Goal: Information Seeking & Learning: Learn about a topic

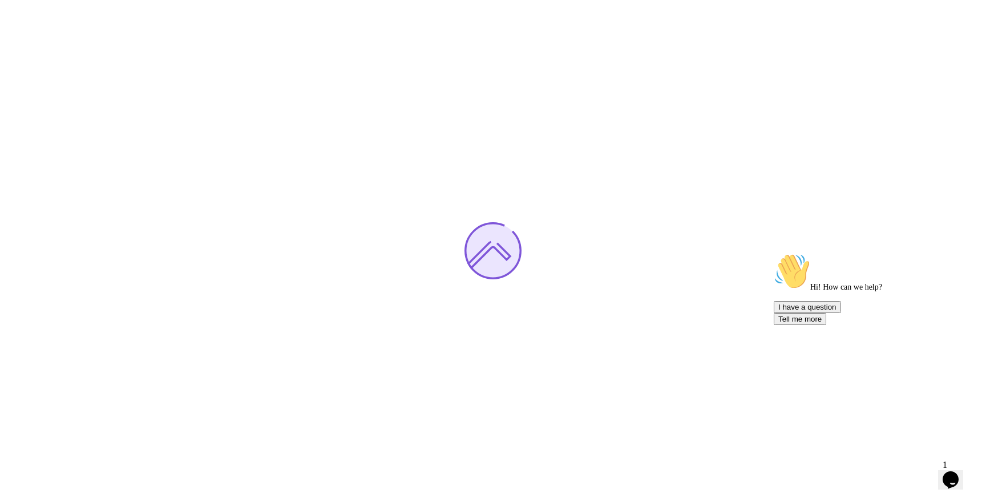
click at [978, 486] on div at bounding box center [493, 250] width 986 height 501
drag, startPoint x: 974, startPoint y: 482, endPoint x: 1914, endPoint y: 939, distance: 1045.3
click at [970, 470] on div "1 Opens Chat This icon Opens the chat window." at bounding box center [956, 465] width 27 height 10
click at [964, 481] on button "Opens Chat This icon Opens the chat window." at bounding box center [950, 479] width 25 height 19
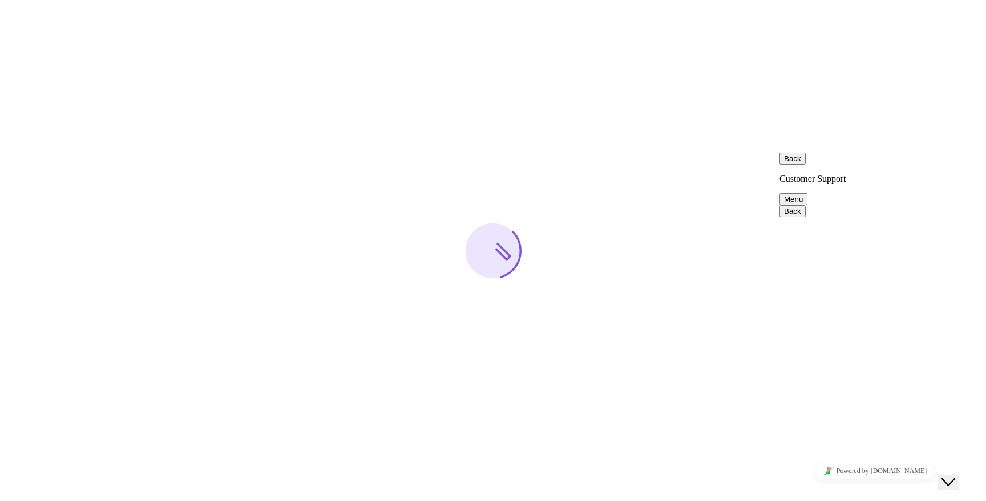
click at [959, 481] on button "Close Chat This icon closes the chat window." at bounding box center [948, 481] width 21 height 15
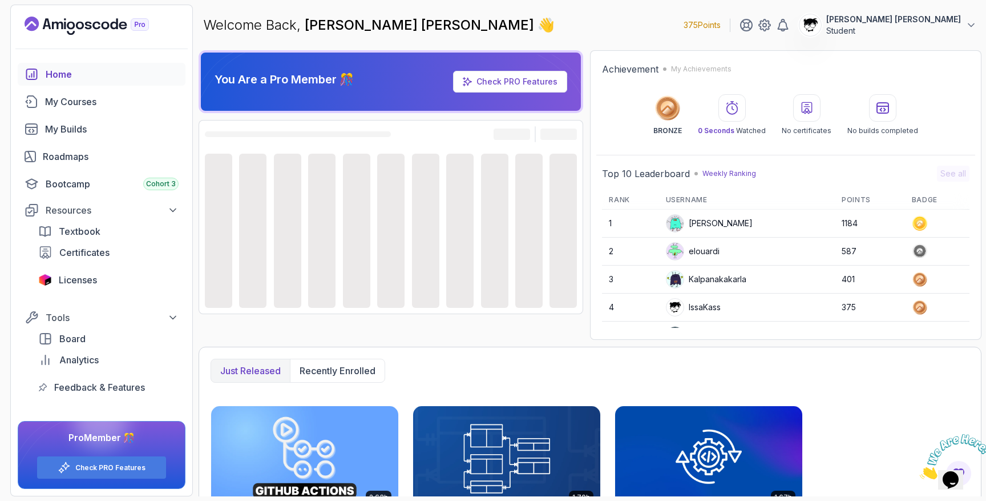
click at [920, 471] on icon "Close" at bounding box center [920, 476] width 0 height 10
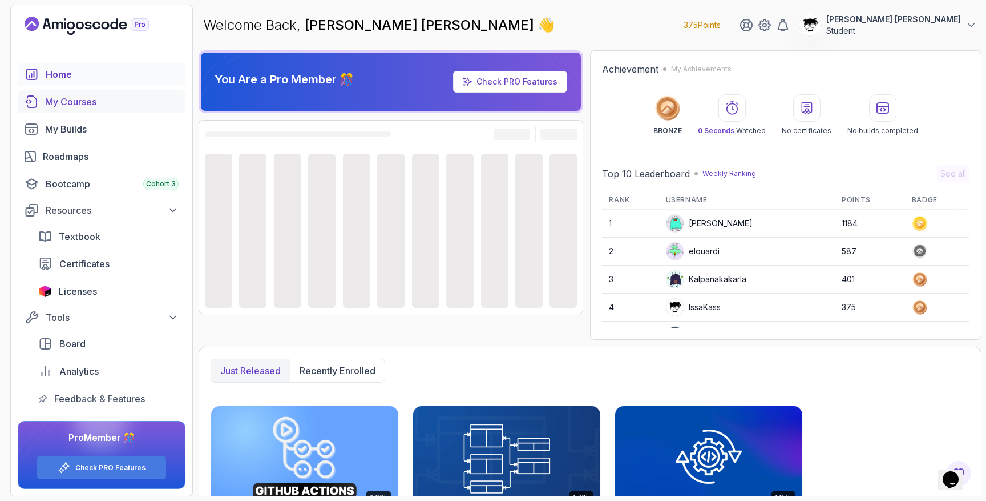
click at [45, 100] on link "My Courses" at bounding box center [102, 101] width 168 height 23
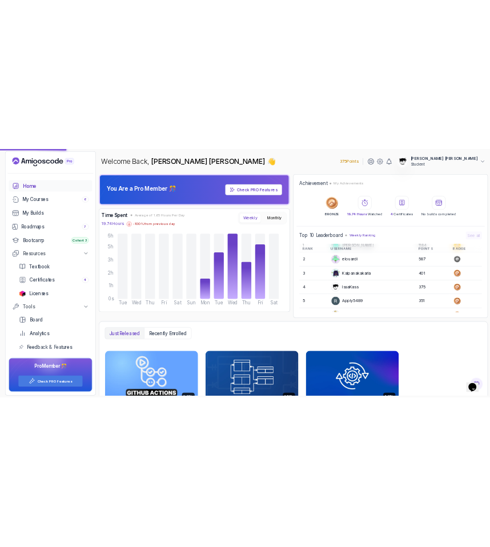
scroll to position [31, 0]
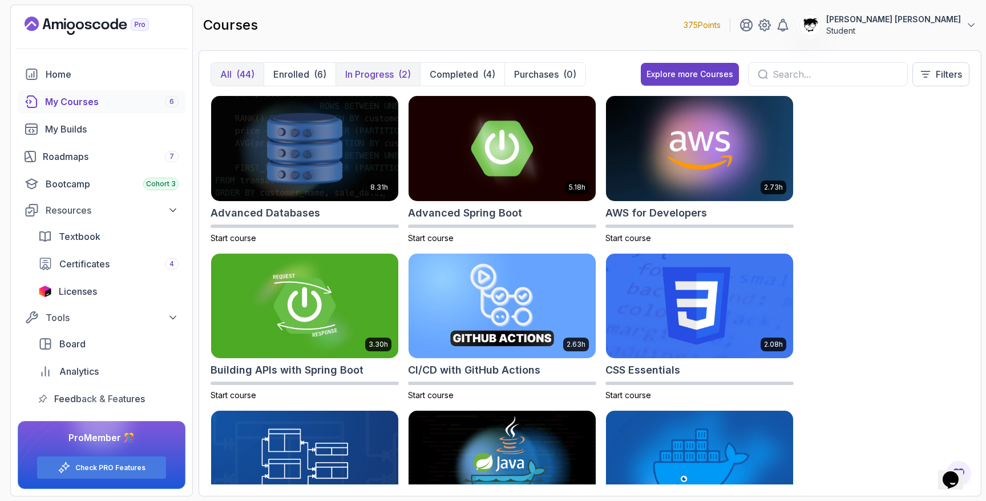
click at [390, 68] on p "In Progress" at bounding box center [369, 74] width 49 height 14
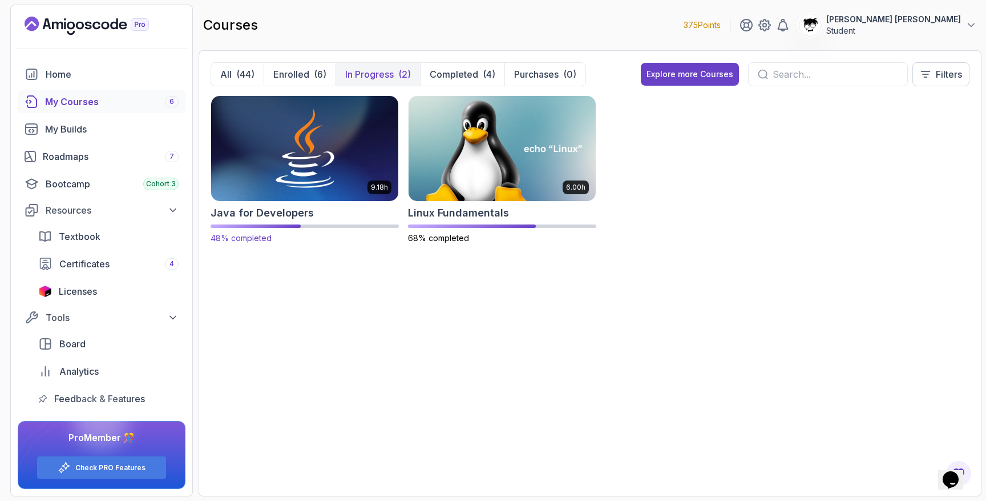
click at [312, 187] on img at bounding box center [305, 148] width 196 height 110
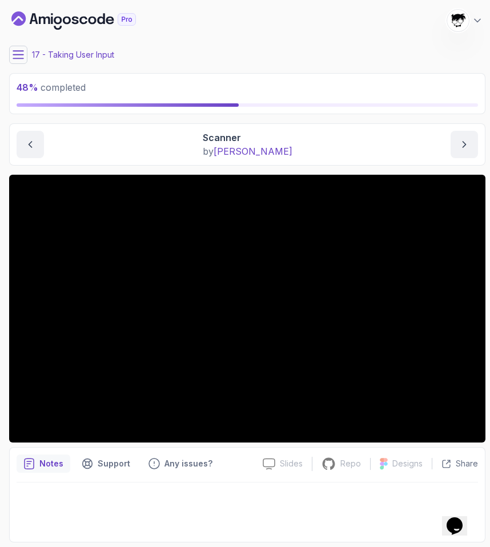
click at [22, 53] on icon at bounding box center [18, 54] width 11 height 11
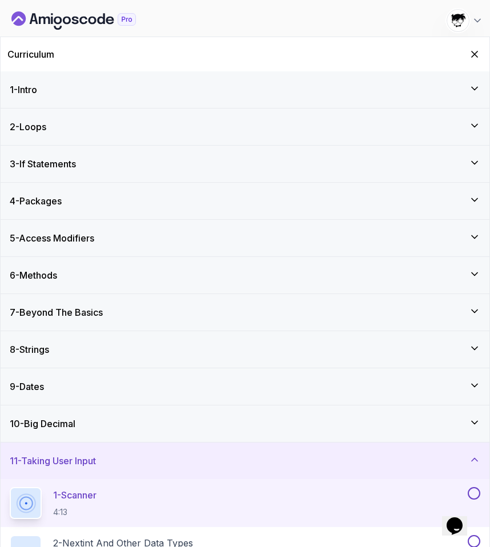
scroll to position [385, 0]
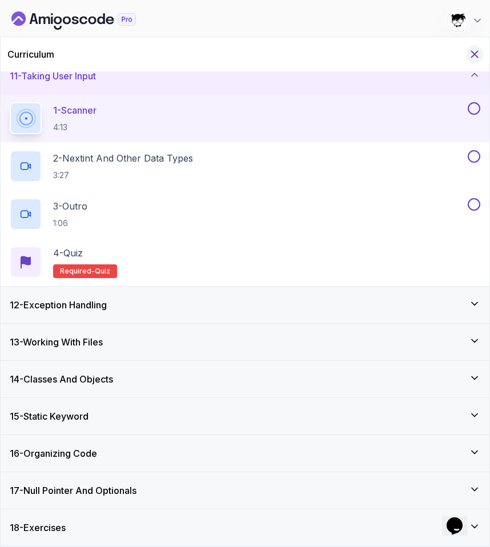
click at [476, 55] on icon "Hide Curriculum for mobile" at bounding box center [474, 54] width 13 height 13
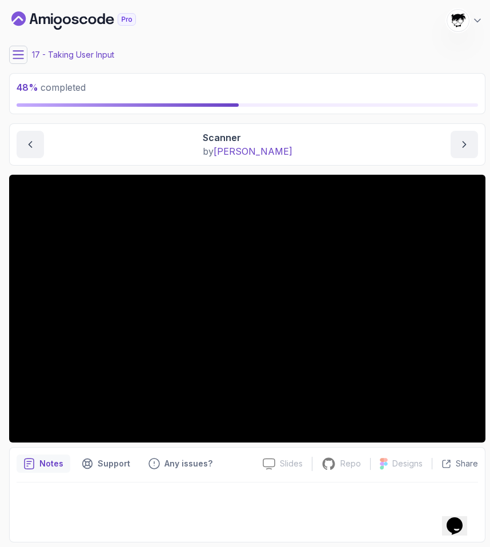
click at [21, 46] on button at bounding box center [18, 55] width 18 height 18
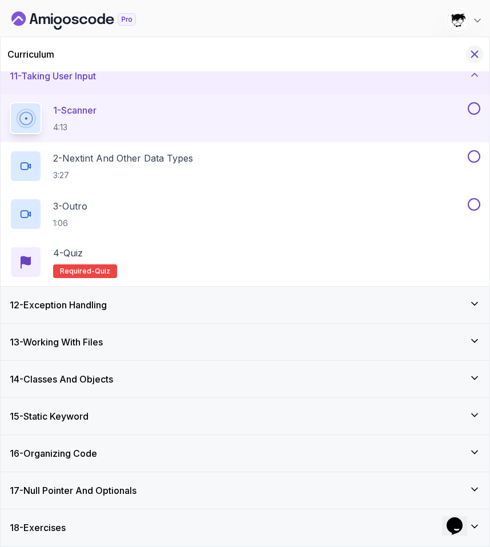
click at [473, 60] on icon "Hide Curriculum for mobile" at bounding box center [474, 54] width 13 height 13
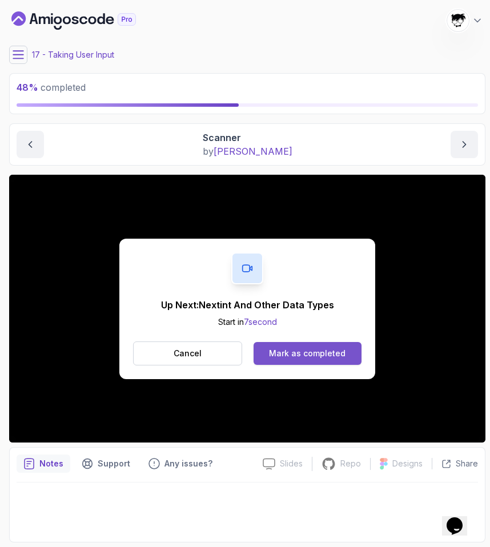
click at [280, 353] on div "Mark as completed" at bounding box center [307, 353] width 76 height 11
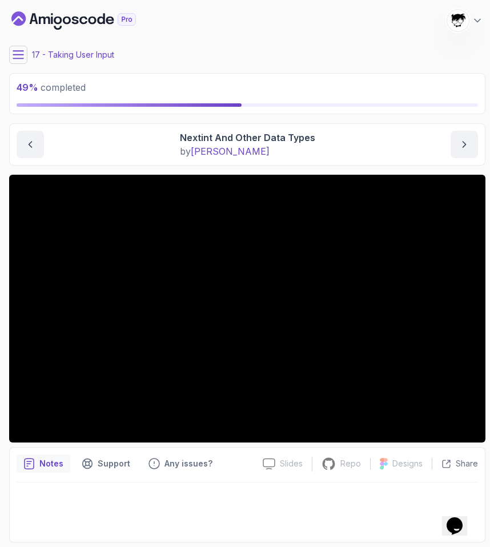
click at [22, 59] on icon at bounding box center [18, 54] width 11 height 11
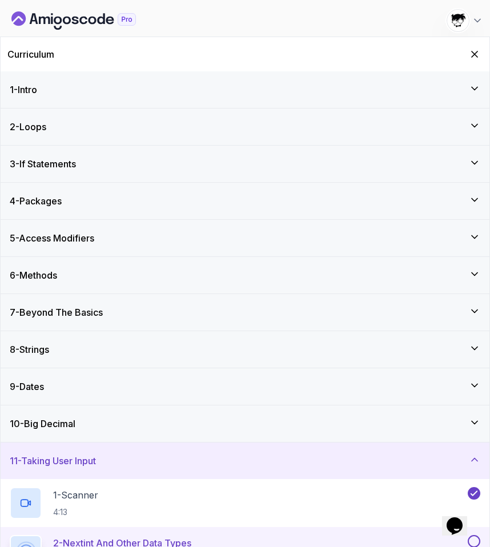
scroll to position [385, 0]
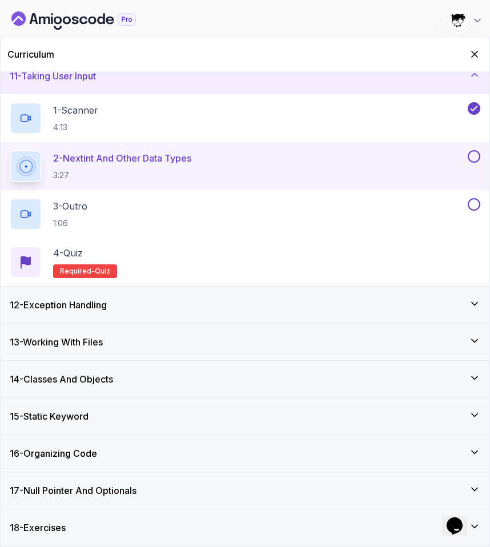
click at [113, 447] on div "16 - Organizing Code" at bounding box center [245, 453] width 470 height 14
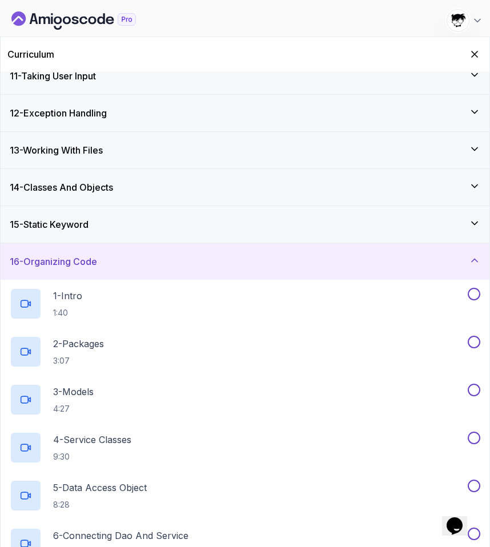
click at [63, 266] on h3 "16 - Organizing Code" at bounding box center [53, 262] width 87 height 14
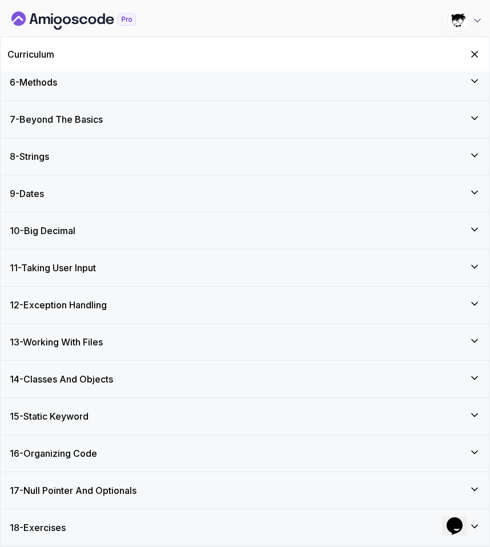
scroll to position [193, 0]
click at [477, 51] on icon "Hide Curriculum for mobile" at bounding box center [475, 54] width 6 height 6
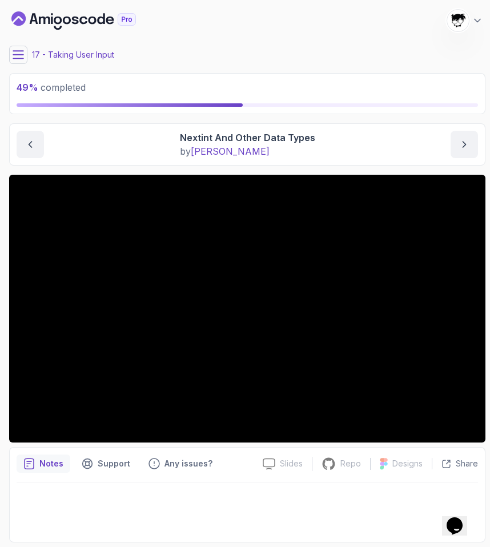
click at [15, 56] on icon at bounding box center [18, 54] width 11 height 11
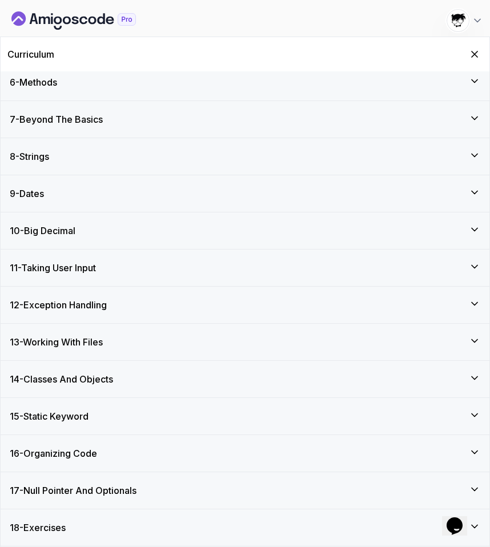
click at [57, 269] on h3 "11 - Taking User Input" at bounding box center [53, 268] width 86 height 14
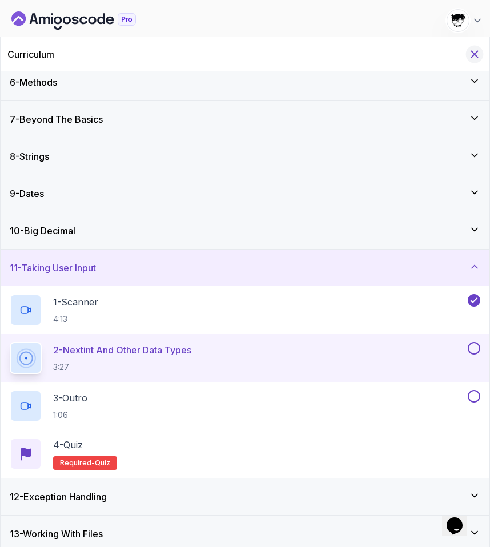
click at [478, 50] on icon "Hide Curriculum for mobile" at bounding box center [474, 54] width 13 height 13
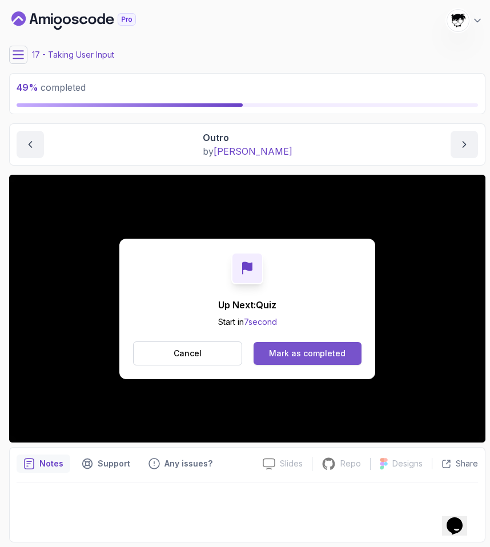
click at [272, 342] on button "Mark as completed" at bounding box center [307, 353] width 108 height 23
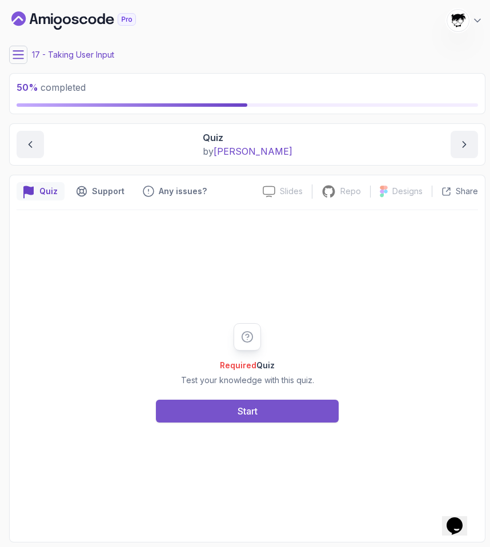
click at [225, 400] on button "Start" at bounding box center [247, 411] width 183 height 23
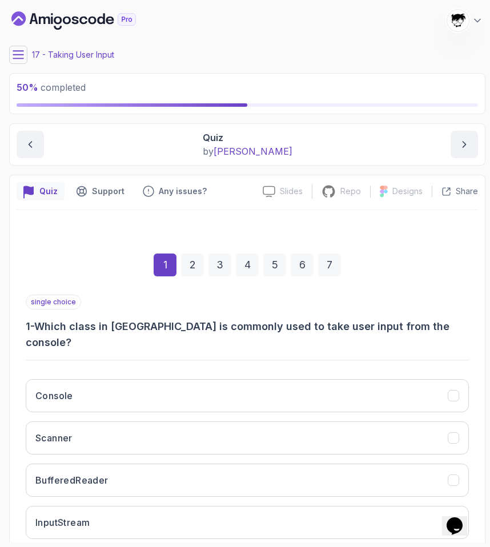
scroll to position [54, 0]
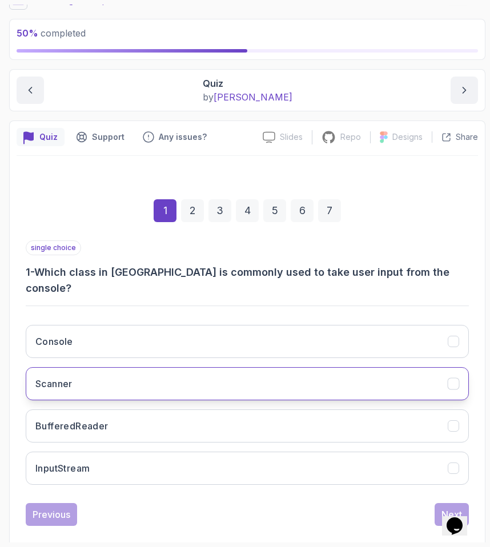
click at [90, 367] on button "Scanner" at bounding box center [247, 383] width 443 height 33
click at [441, 500] on button "Next" at bounding box center [451, 514] width 34 height 23
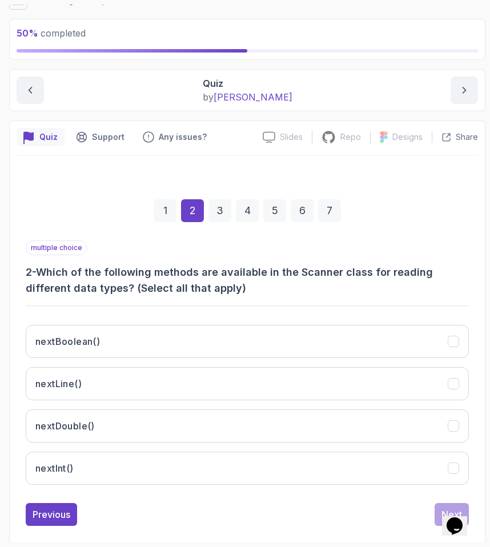
scroll to position [70, 0]
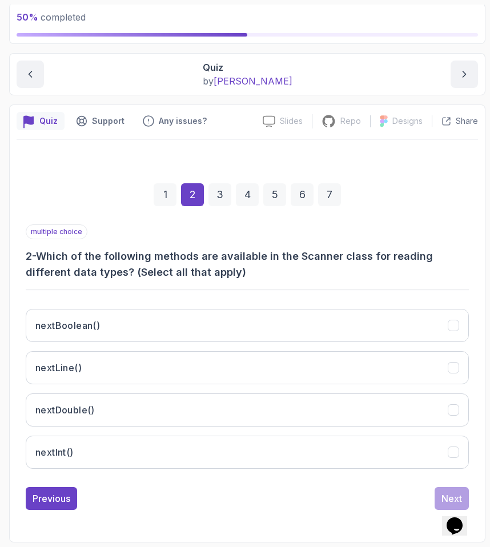
click at [147, 296] on div "multiple choice 2 - Which of the following methods are available in the Scanner…" at bounding box center [247, 350] width 443 height 253
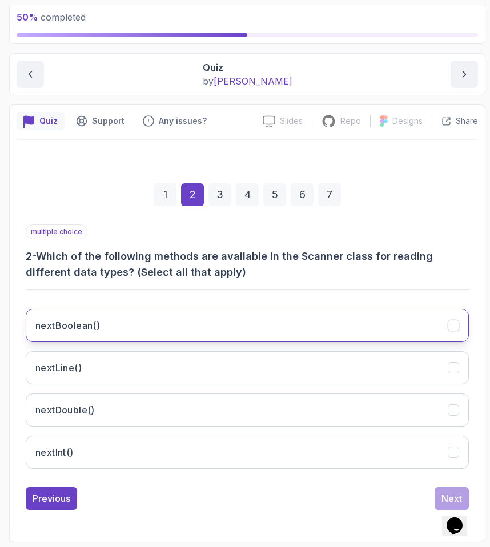
click at [127, 331] on button "nextBoolean()" at bounding box center [247, 325] width 443 height 33
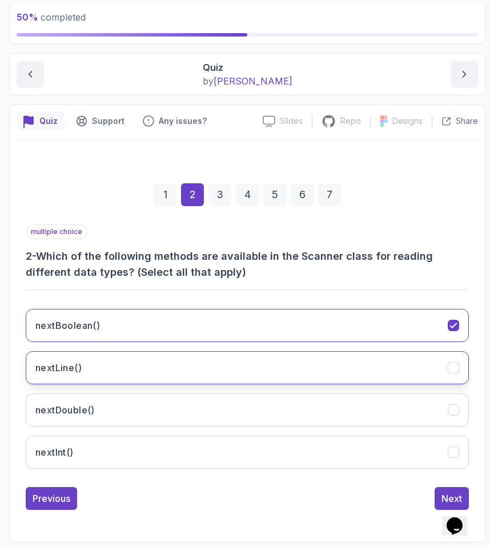
click at [102, 376] on button "nextLine()" at bounding box center [247, 367] width 443 height 33
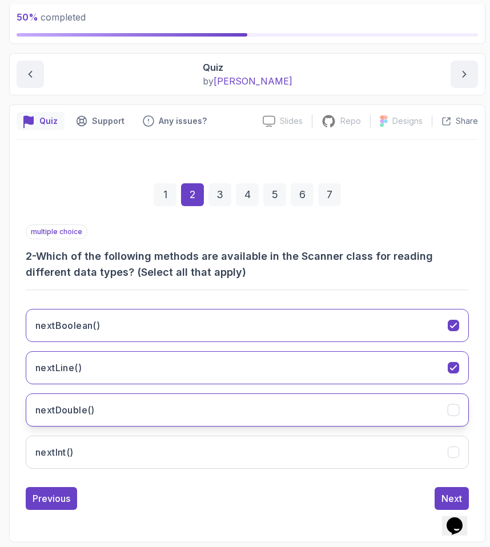
click at [92, 402] on button "nextDouble()" at bounding box center [247, 409] width 443 height 33
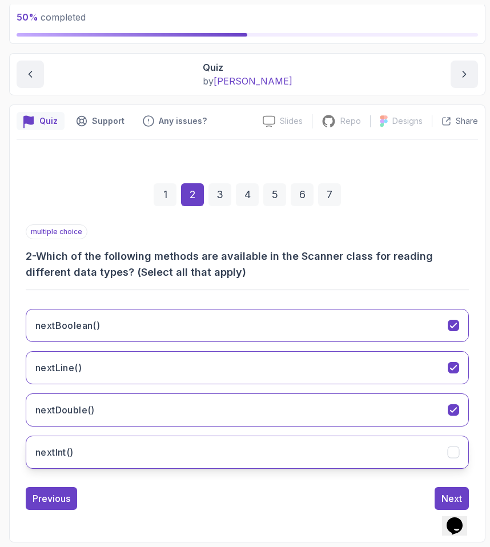
click at [82, 442] on button "nextInt()" at bounding box center [247, 452] width 443 height 33
click at [449, 492] on div "Next" at bounding box center [451, 499] width 21 height 14
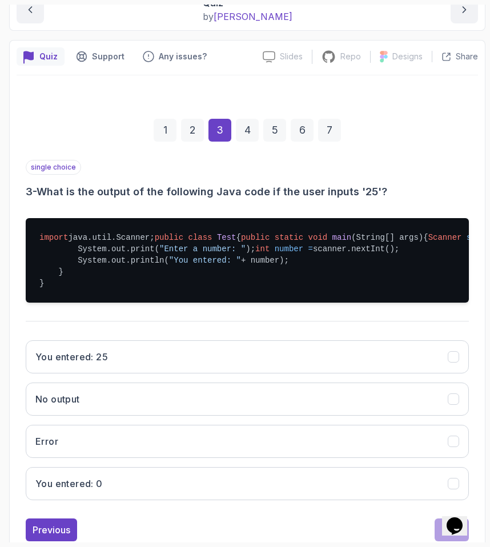
scroll to position [212, 0]
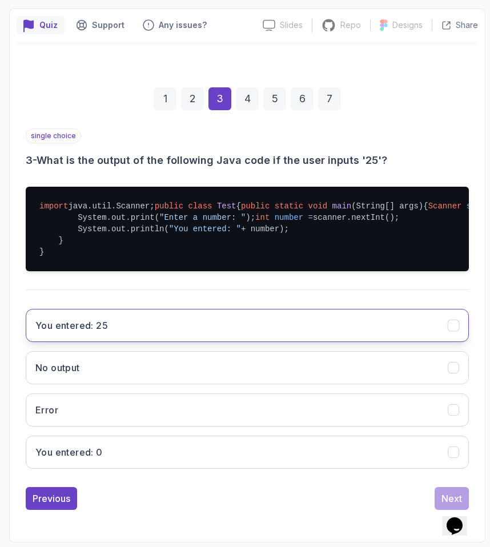
click at [151, 319] on button "You entered: 25" at bounding box center [247, 325] width 443 height 33
click at [442, 499] on div "Next" at bounding box center [451, 499] width 21 height 14
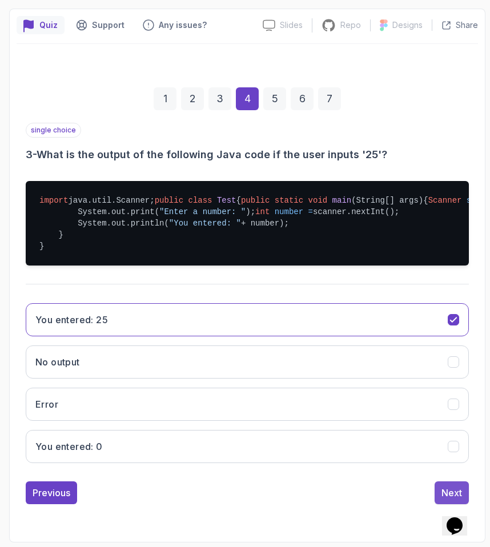
scroll to position [54, 0]
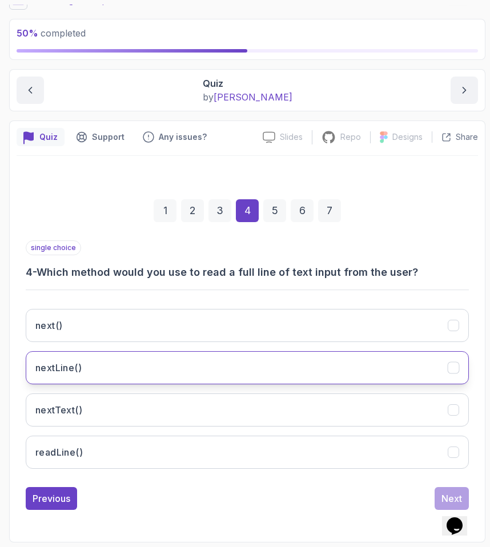
click at [297, 355] on button "nextLine()" at bounding box center [247, 367] width 443 height 33
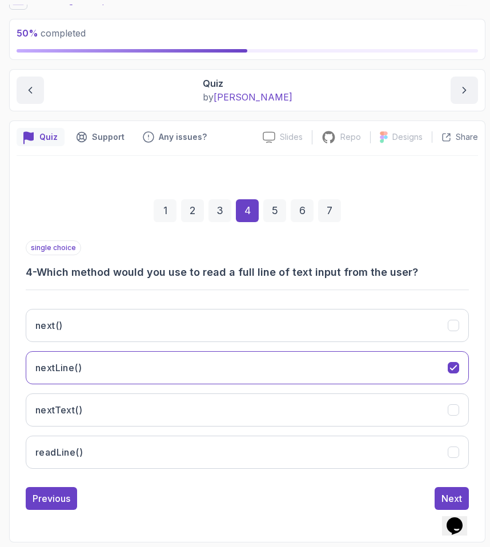
click at [434, 492] on div "Previous Next" at bounding box center [247, 498] width 443 height 23
click at [438, 492] on button "Next" at bounding box center [451, 498] width 34 height 23
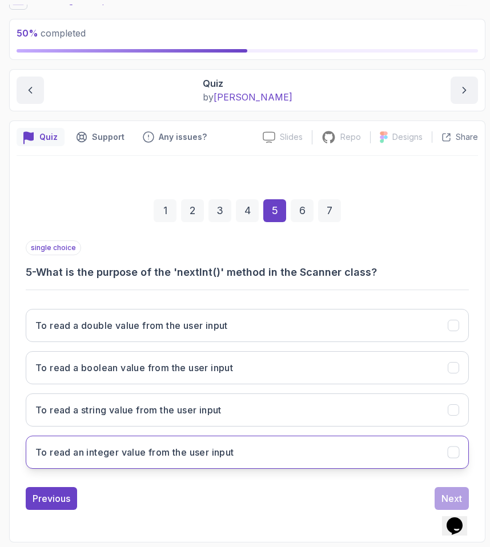
click at [210, 458] on h3 "To read an integer value from the user input" at bounding box center [134, 452] width 199 height 14
click at [440, 500] on button "Next" at bounding box center [451, 498] width 34 height 23
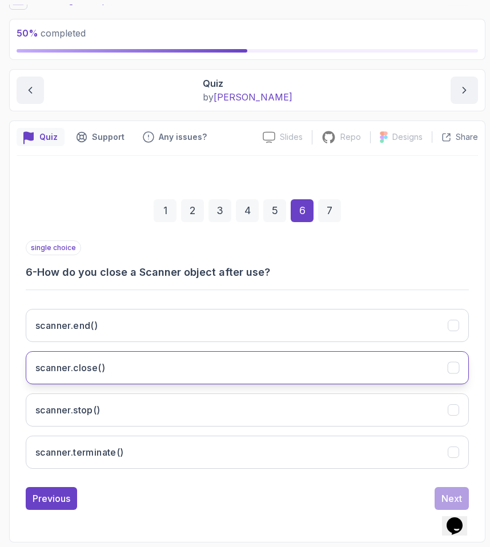
click at [328, 357] on button "scanner.close()" at bounding box center [247, 367] width 443 height 33
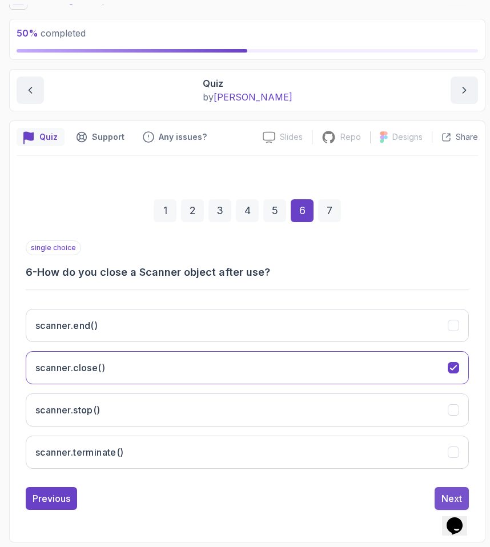
click at [440, 489] on button "Next" at bounding box center [451, 498] width 34 height 23
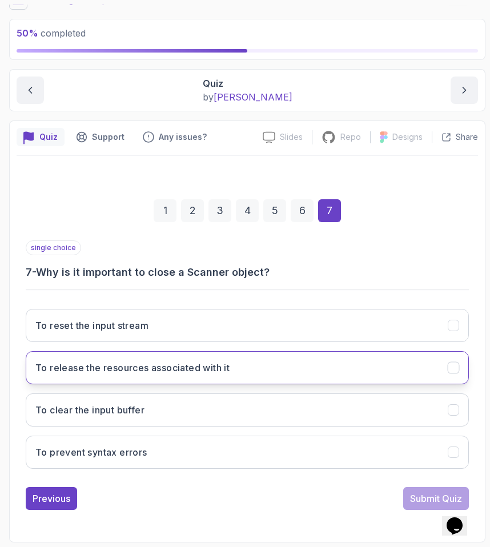
click at [306, 377] on button "To release the resources associated with it" at bounding box center [247, 367] width 443 height 33
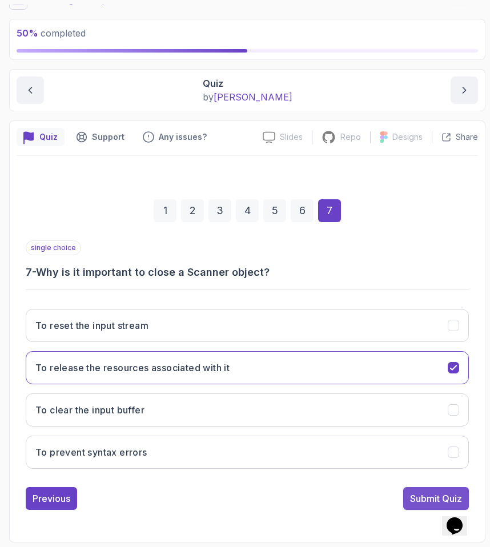
click at [424, 499] on div "Submit Quiz" at bounding box center [436, 499] width 52 height 14
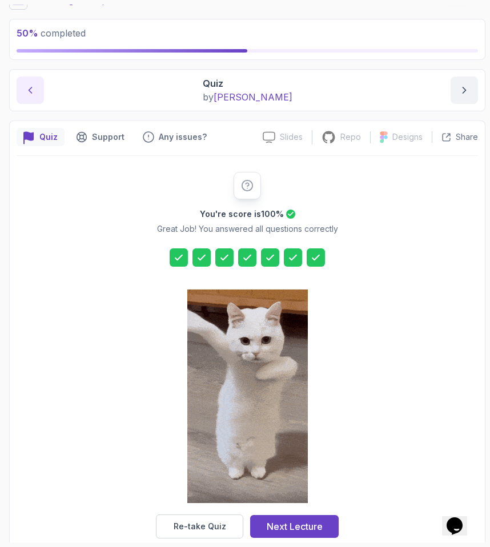
click at [30, 93] on icon "previous content" at bounding box center [30, 89] width 11 height 11
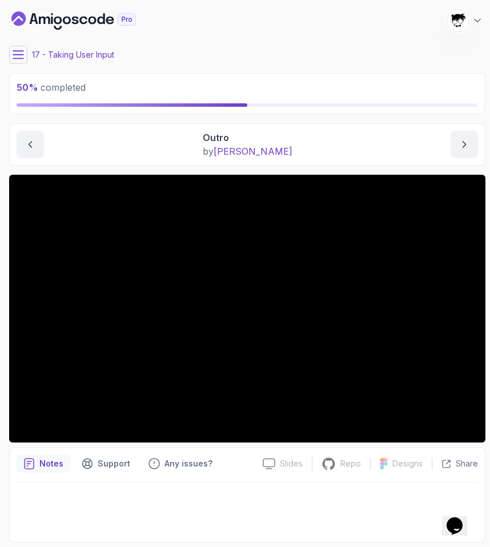
click at [18, 57] on icon at bounding box center [18, 54] width 11 height 11
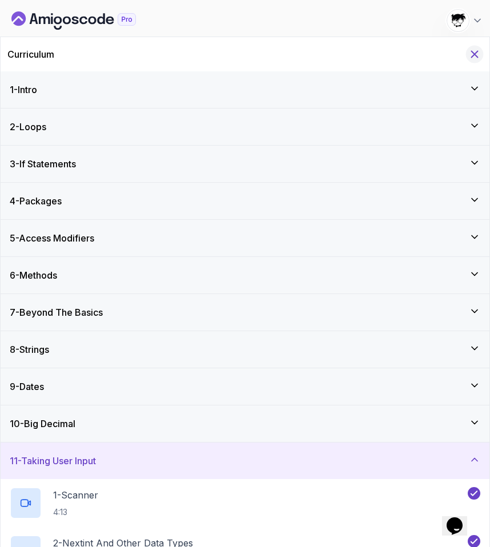
click at [469, 53] on icon "Hide Curriculum for mobile" at bounding box center [474, 54] width 13 height 13
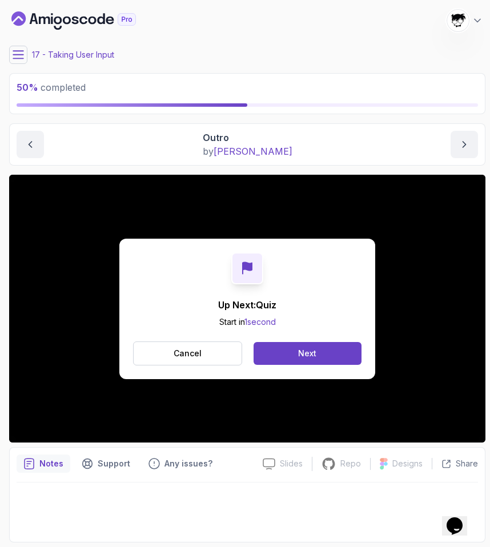
click at [13, 51] on icon at bounding box center [18, 54] width 11 height 11
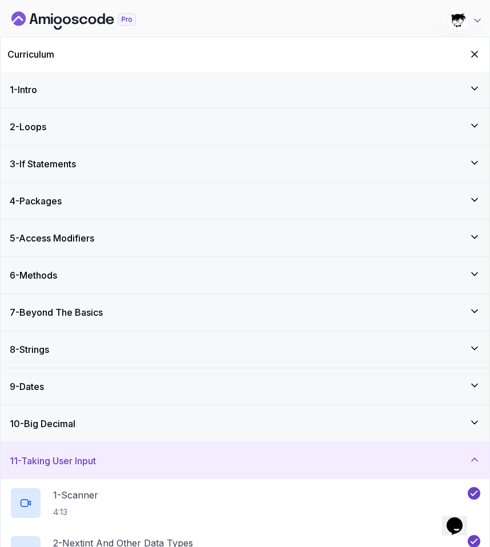
scroll to position [385, 0]
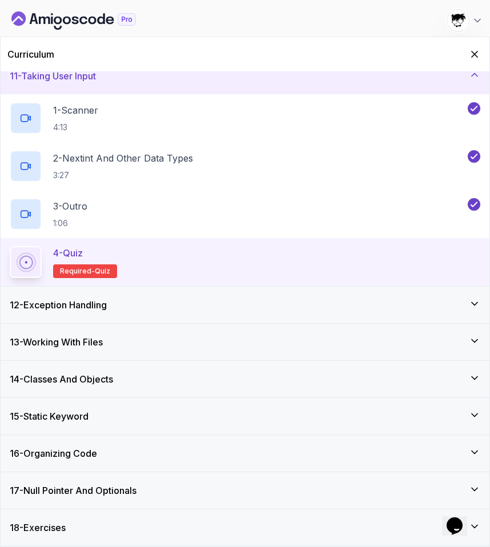
click at [107, 303] on h3 "12 - Exception Handling" at bounding box center [58, 305] width 97 height 14
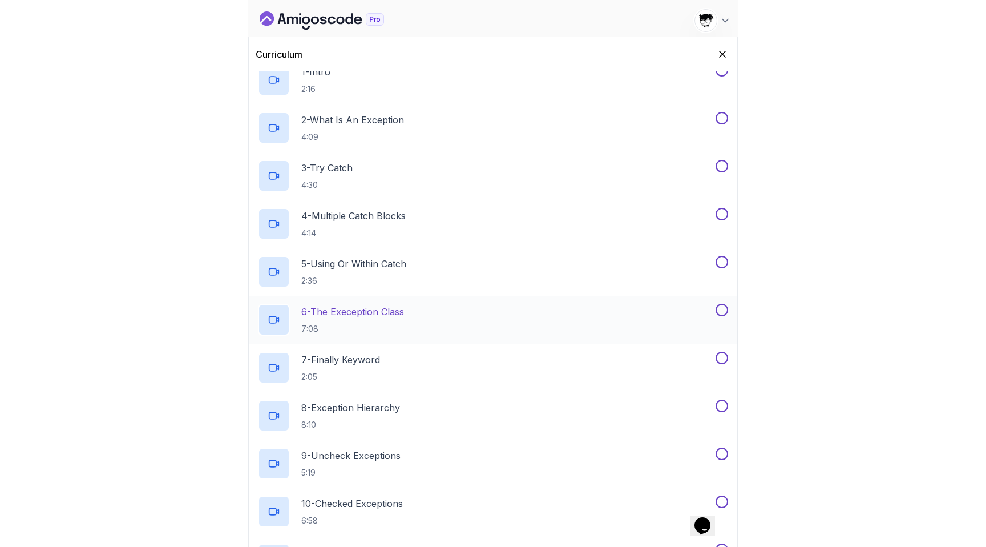
scroll to position [430, 0]
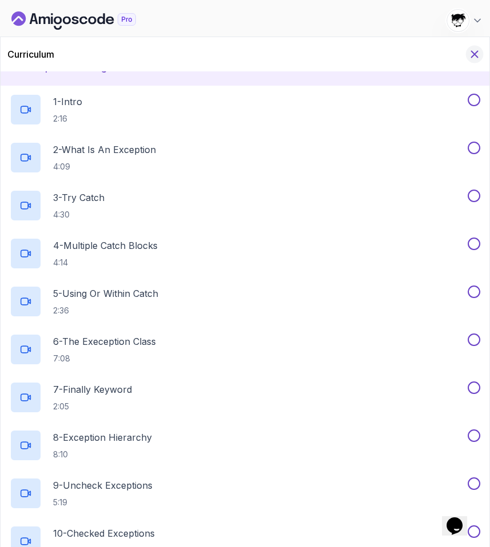
click at [474, 54] on icon "Hide Curriculum for mobile" at bounding box center [475, 54] width 6 height 6
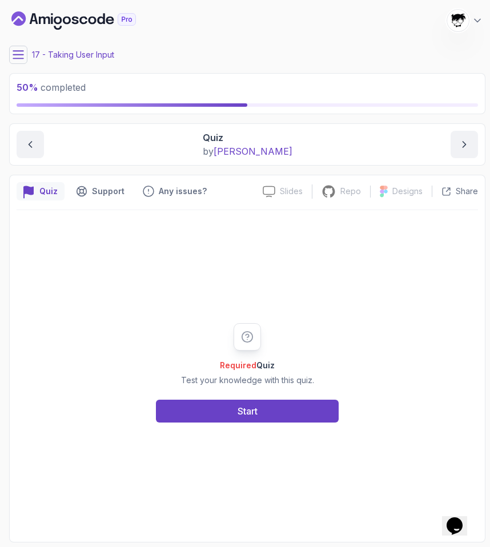
click at [57, 30] on div "My Courses Java for Developers 375 Points [PERSON_NAME] [PERSON_NAME] Student" at bounding box center [247, 21] width 476 height 32
click at [52, 21] on icon "Dashboard" at bounding box center [52, 20] width 2 height 7
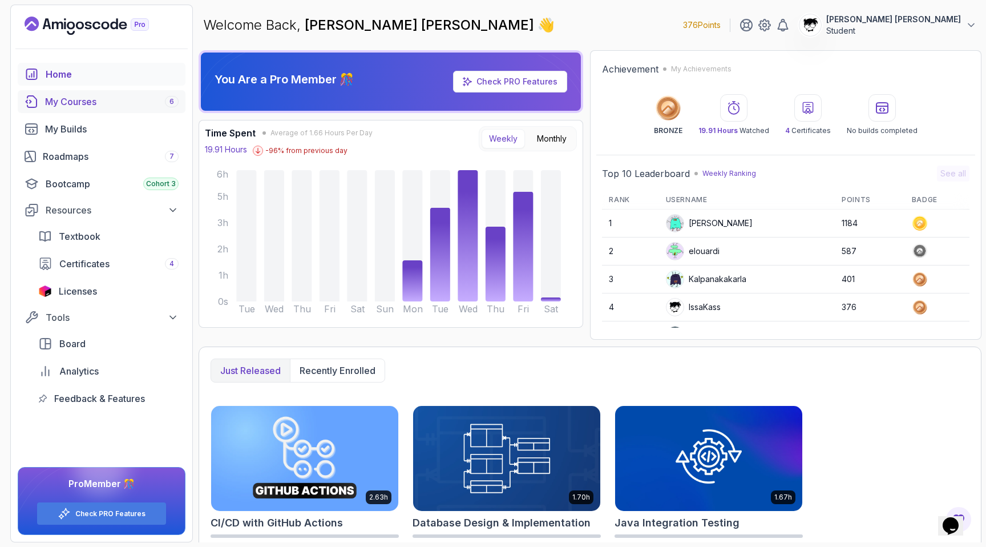
click at [143, 112] on link "My Courses 6" at bounding box center [102, 101] width 168 height 23
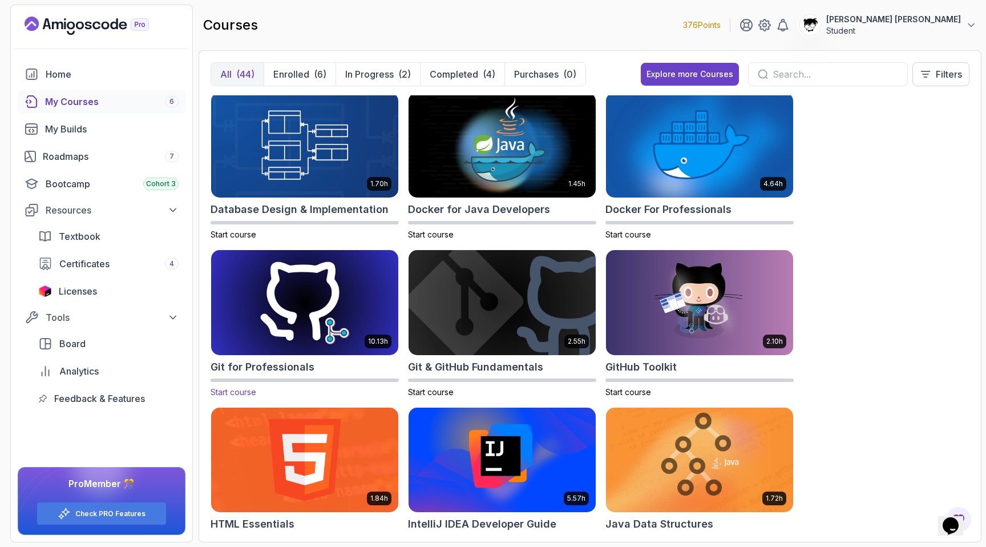
scroll to position [335, 0]
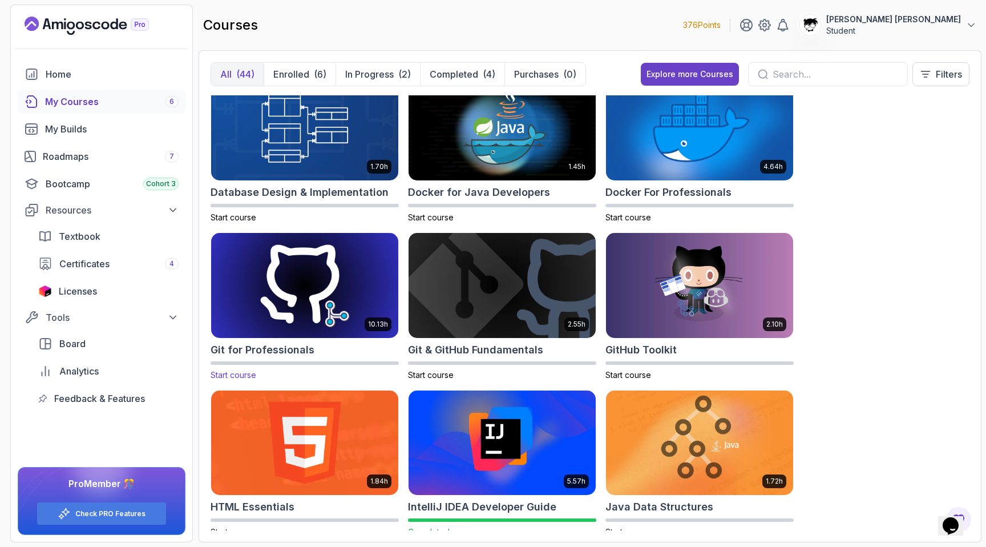
click at [337, 272] on img at bounding box center [305, 285] width 196 height 110
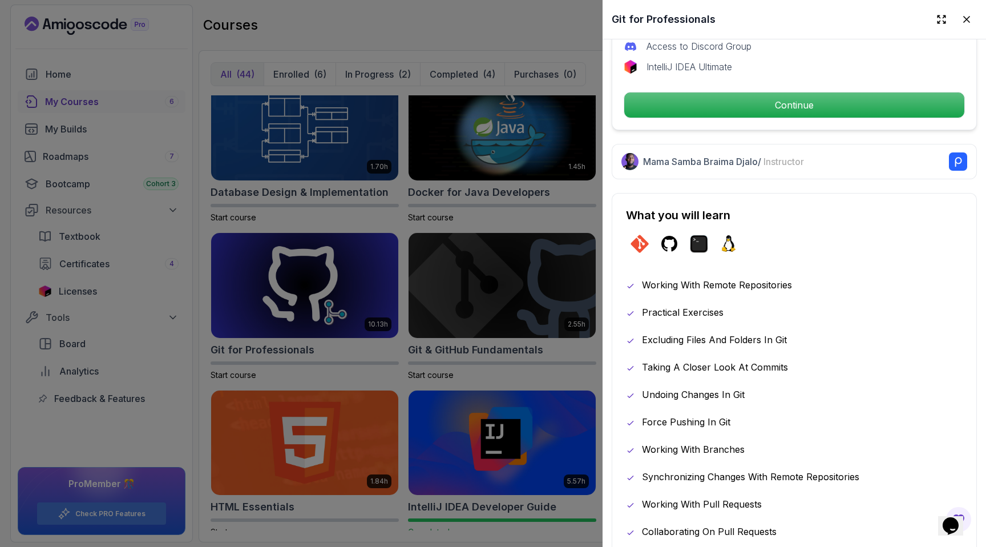
scroll to position [557, 0]
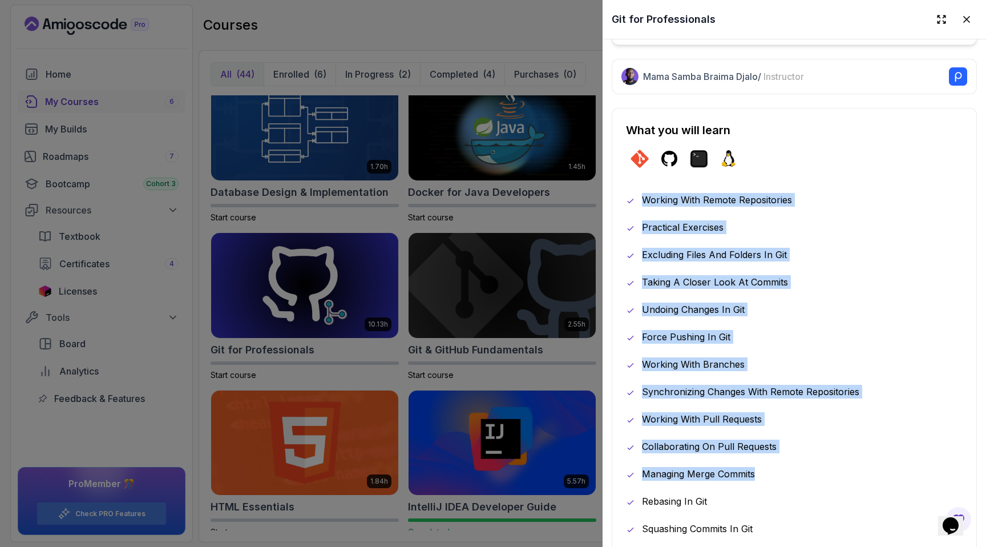
drag, startPoint x: 621, startPoint y: 186, endPoint x: 803, endPoint y: 496, distance: 359.5
click at [803, 492] on div "What you will learn git github terminal linux Working With Remote Repositories …" at bounding box center [794, 411] width 365 height 606
click at [803, 496] on div "Rebasing In Git" at bounding box center [794, 501] width 337 height 14
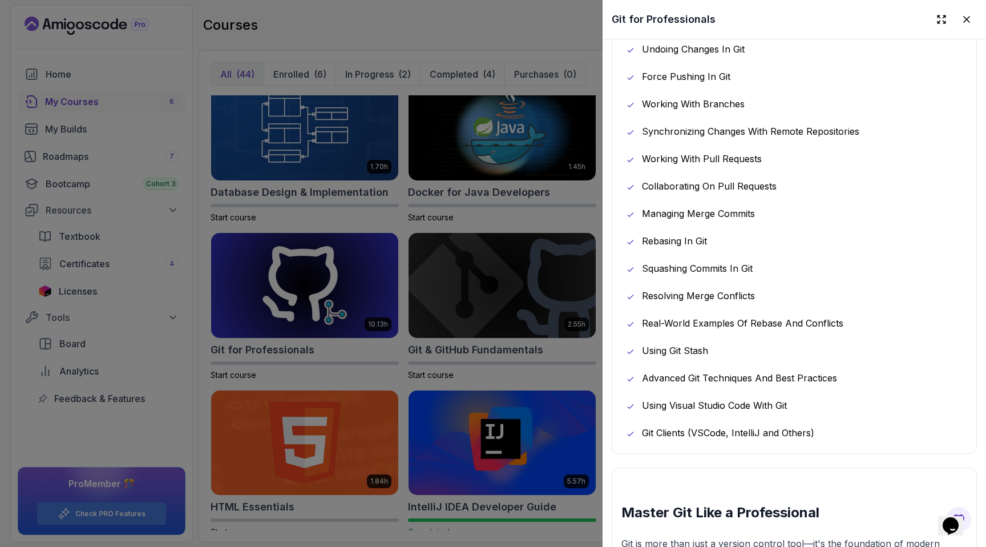
scroll to position [856, 0]
